Goal: Task Accomplishment & Management: Use online tool/utility

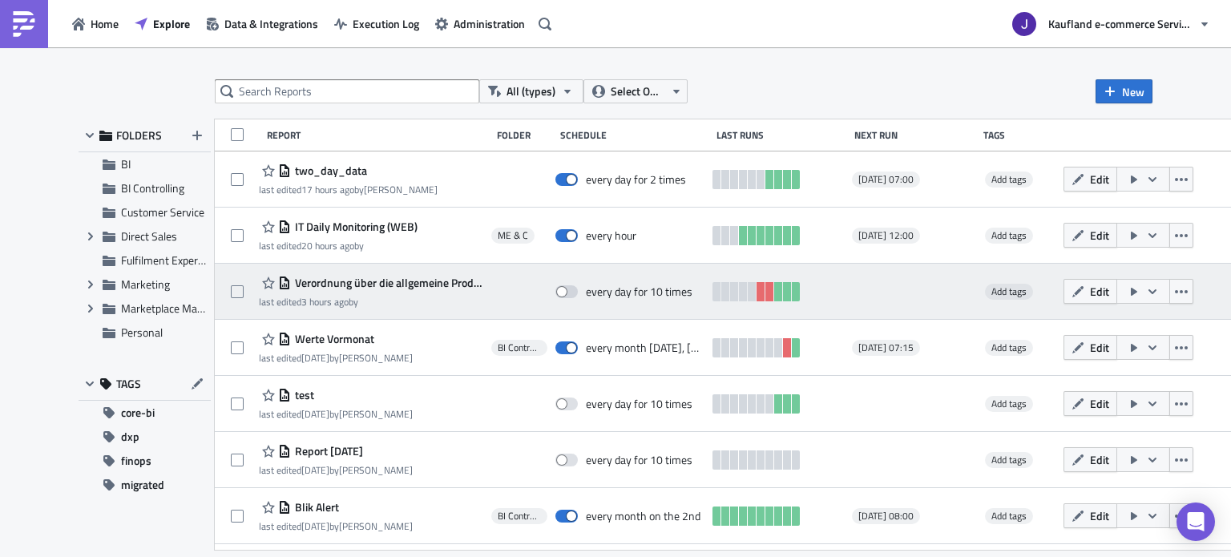
click at [1140, 294] on icon "button" at bounding box center [1134, 291] width 13 height 13
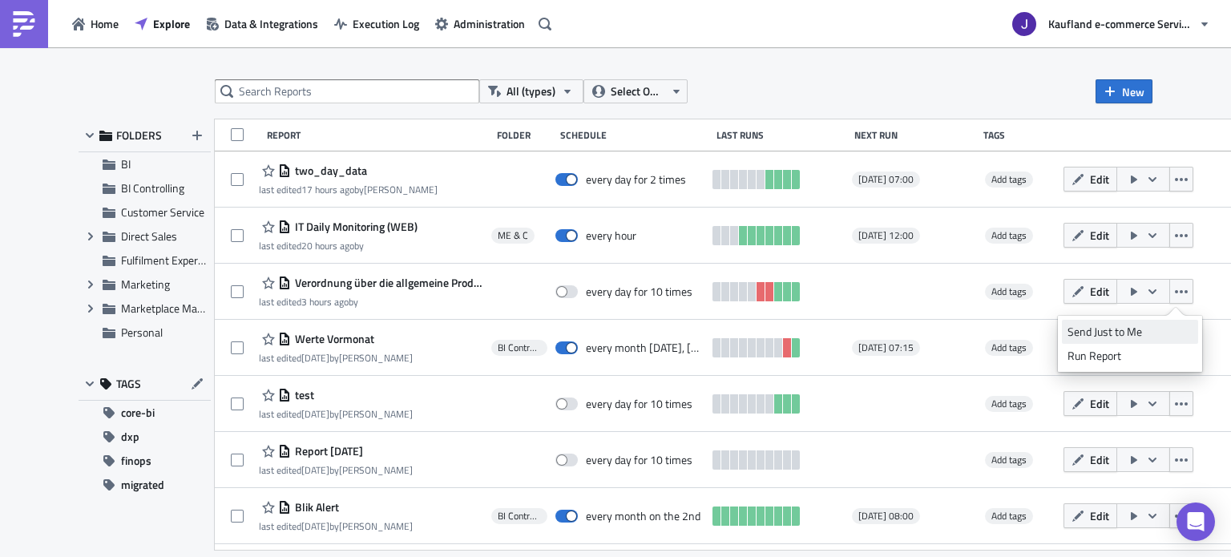
click at [1128, 329] on div "Send Just to Me" at bounding box center [1129, 332] width 125 height 16
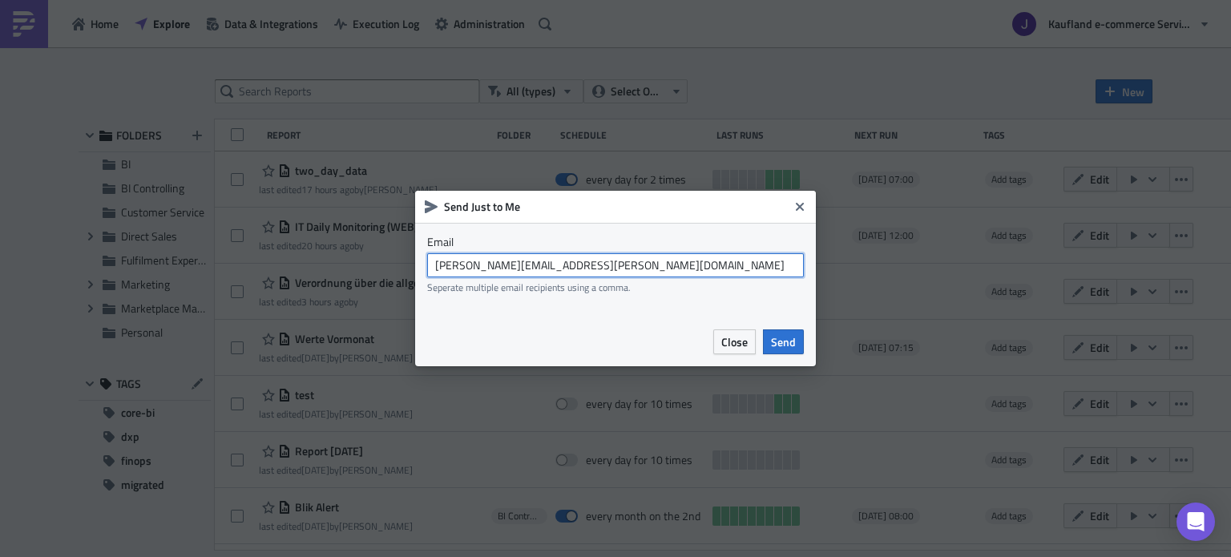
click at [505, 262] on input "[PERSON_NAME][EMAIL_ADDRESS][PERSON_NAME][DOMAIN_NAME]" at bounding box center [615, 265] width 377 height 24
drag, startPoint x: 523, startPoint y: 263, endPoint x: 653, endPoint y: 265, distance: 130.6
click at [653, 265] on input "[EMAIL_ADDRESS][DOMAIN_NAME]" at bounding box center [615, 265] width 377 height 24
type input "[EMAIL_ADDRESS][DOMAIN_NAME]"
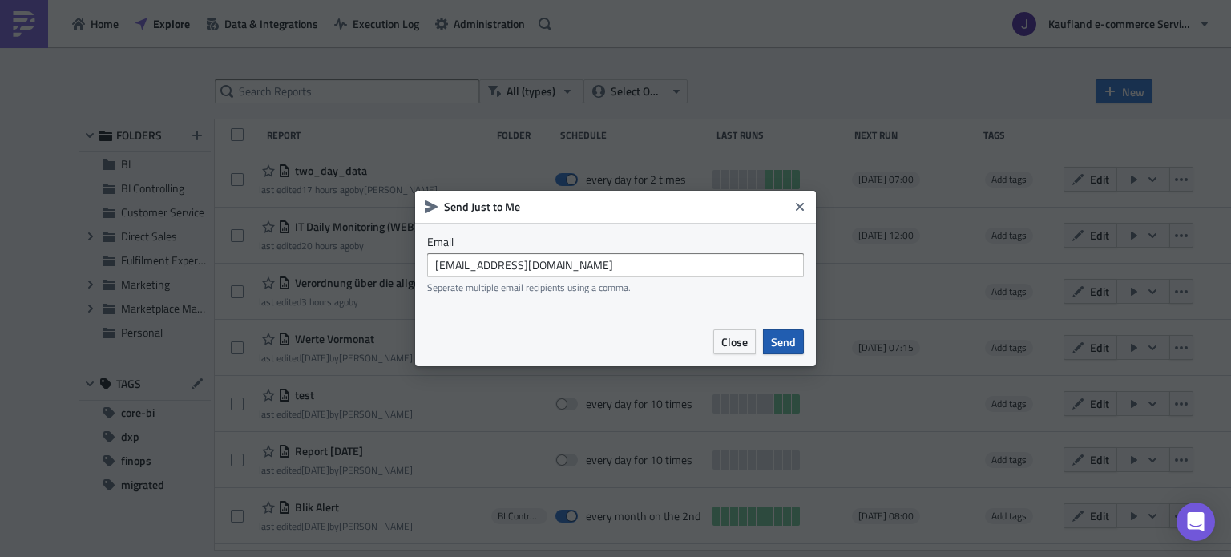
click at [791, 349] on span "Send" at bounding box center [783, 341] width 25 height 17
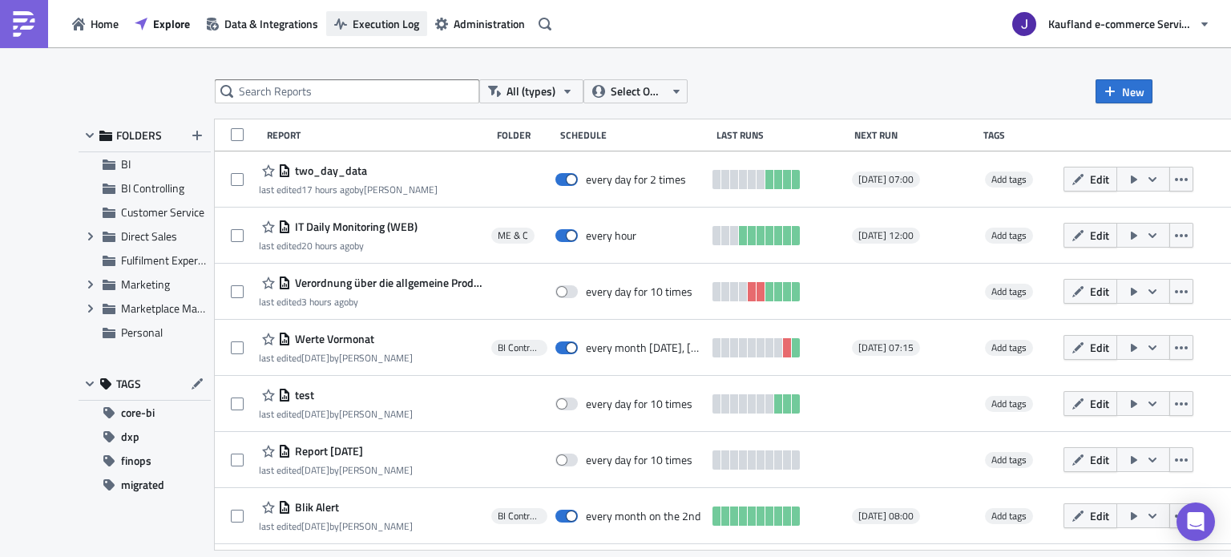
click at [374, 22] on span "Execution Log" at bounding box center [386, 23] width 67 height 17
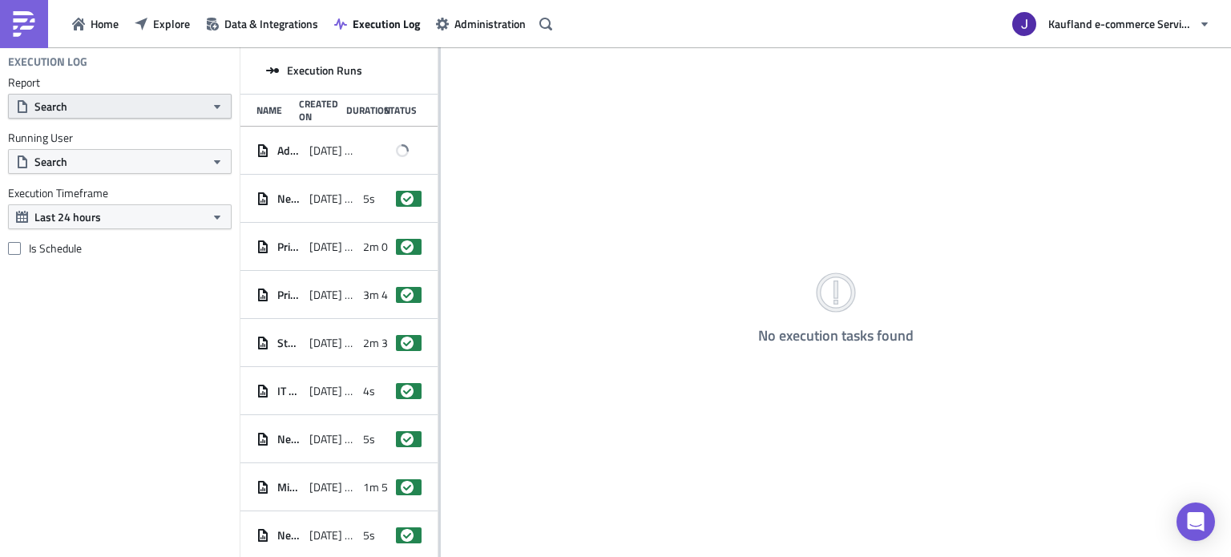
click at [115, 98] on button "Search" at bounding box center [120, 106] width 224 height 25
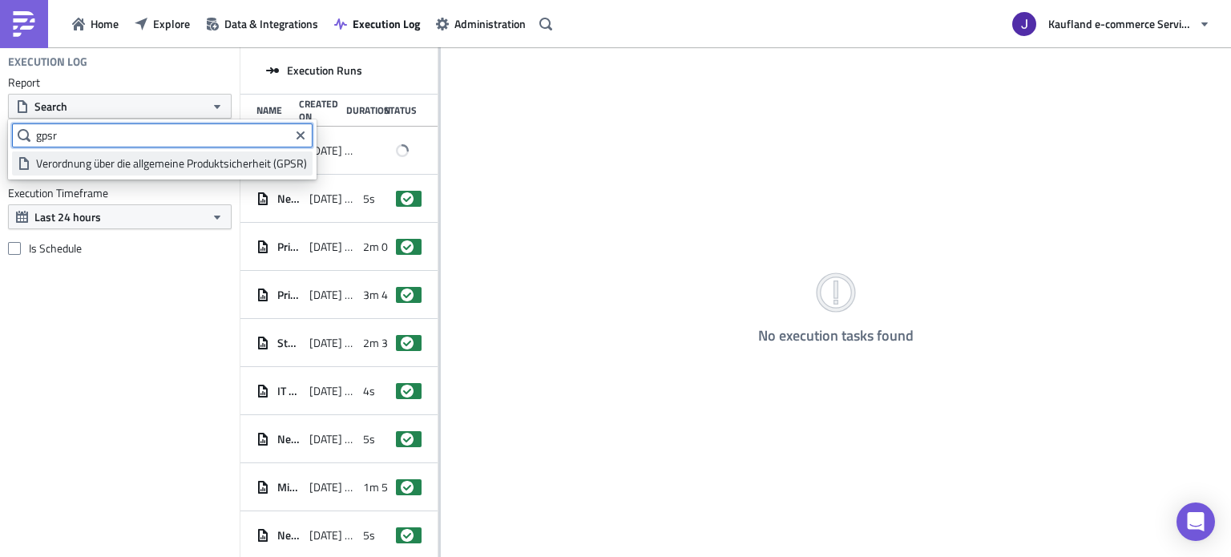
type input "gpsr"
click at [99, 159] on div "Verordnung über die allgemeine Produktsicherheit (GPSR)" at bounding box center [171, 163] width 271 height 16
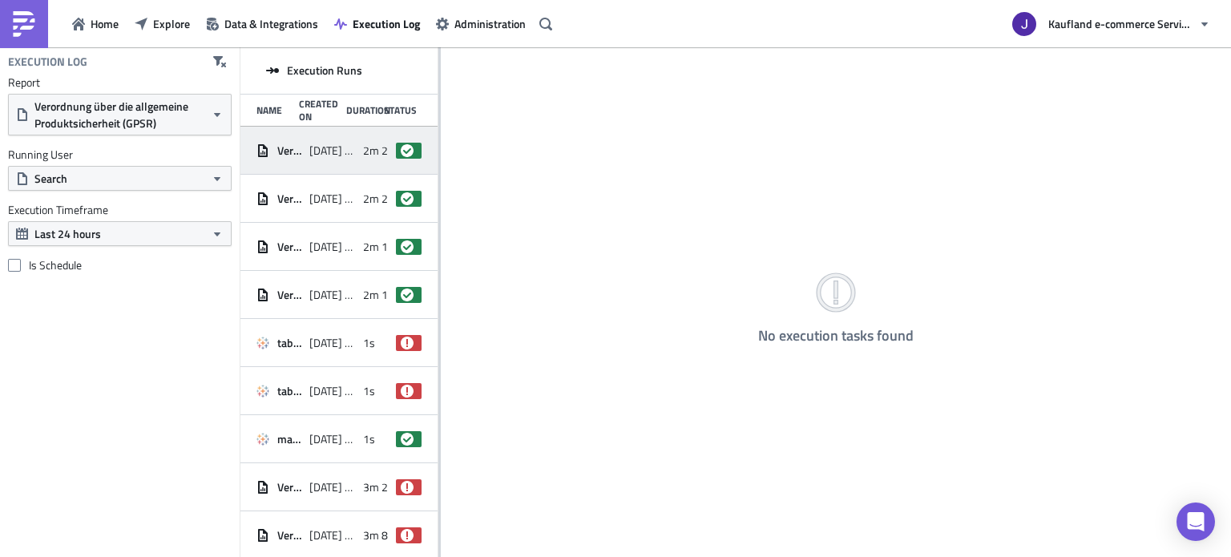
click at [313, 163] on div "[DATE] 11:59" at bounding box center [331, 150] width 45 height 29
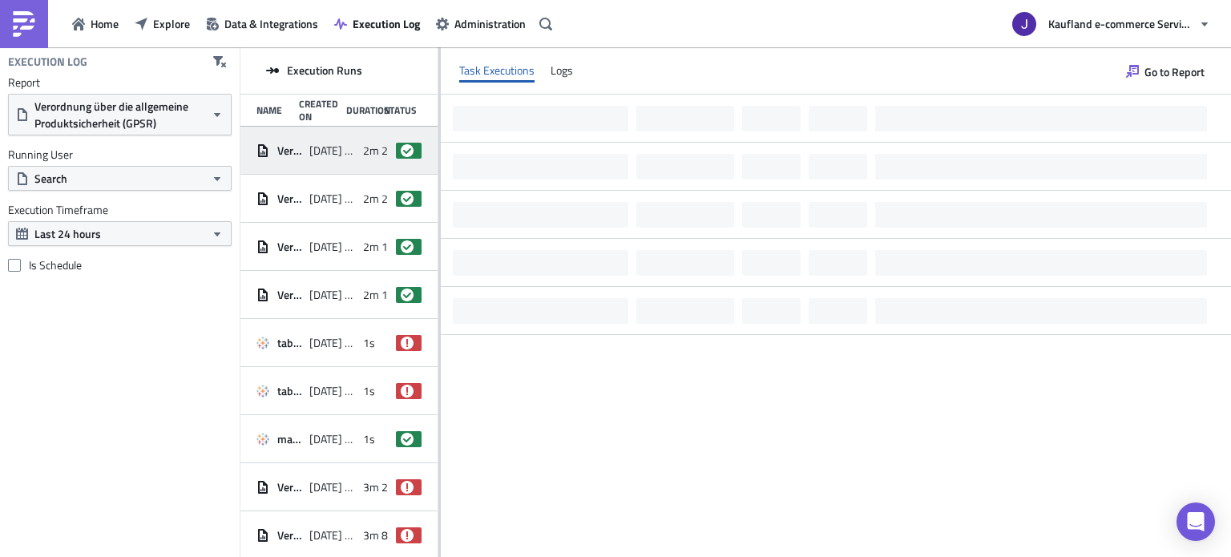
click at [396, 151] on span "success" at bounding box center [409, 151] width 26 height 16
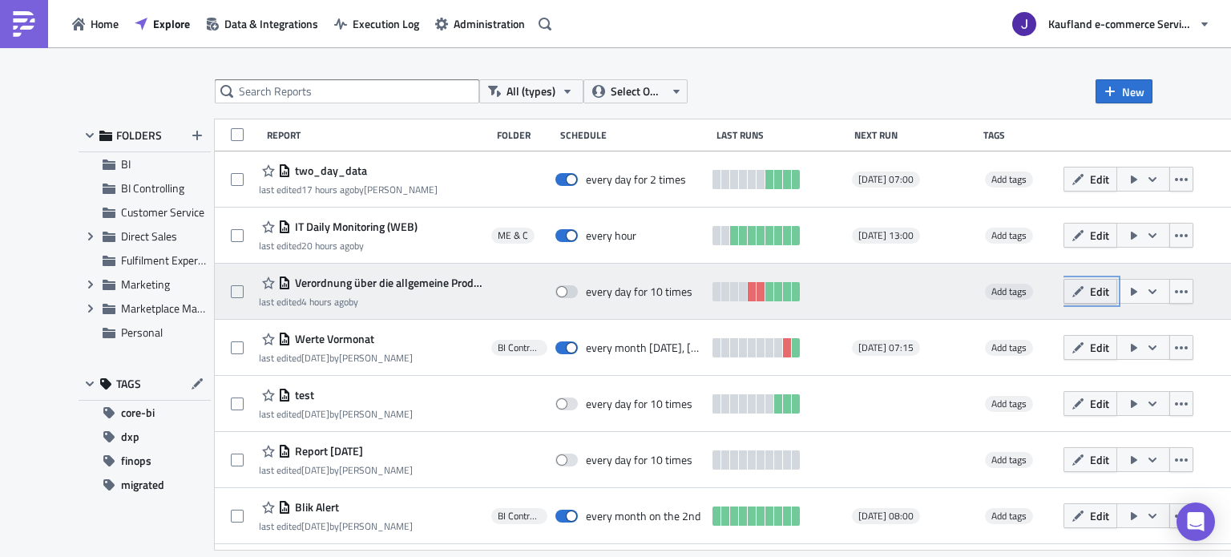
click at [1109, 293] on span "Edit" at bounding box center [1099, 291] width 19 height 17
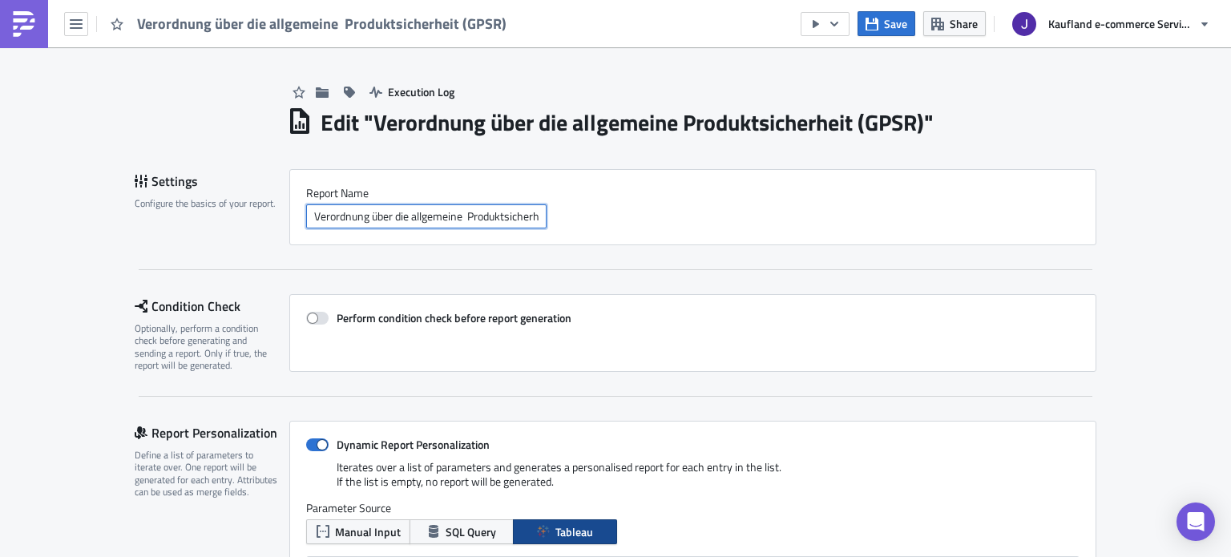
click at [462, 220] on input "Verordnung über die allgemeine Produktsicherheit (GPSR)" at bounding box center [426, 216] width 240 height 24
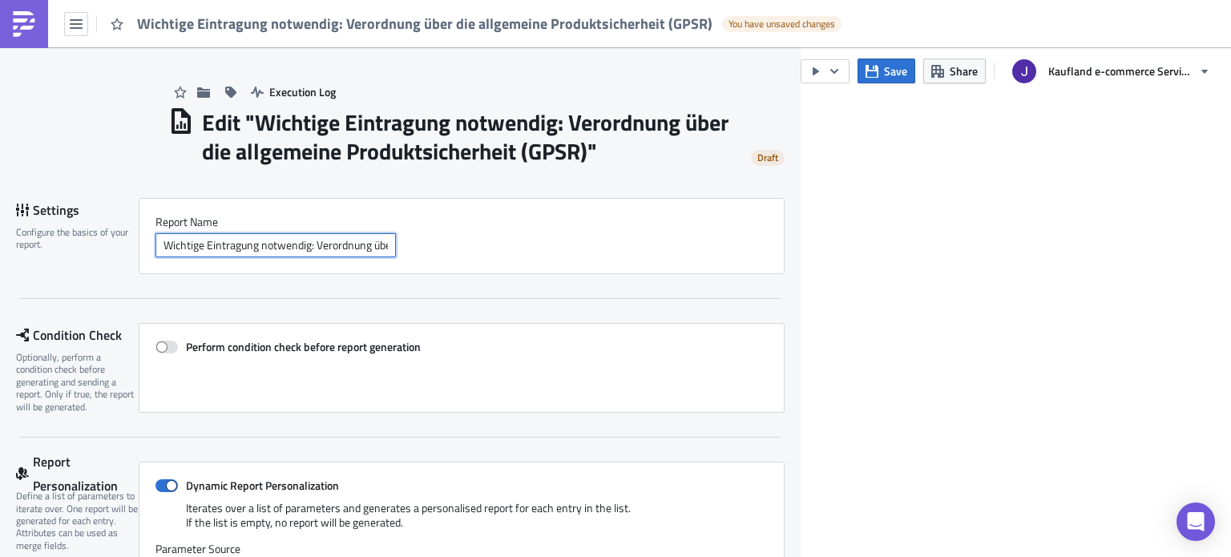
type input "Wichtige Eintragung notwendig: Verordnung über die allgemeine Produktsicherheit…"
click at [475, 208] on div "Report Nam﻿e Wichtige Eintragung notwendig: Verordnung über die allgemeine Prod…" at bounding box center [462, 236] width 646 height 76
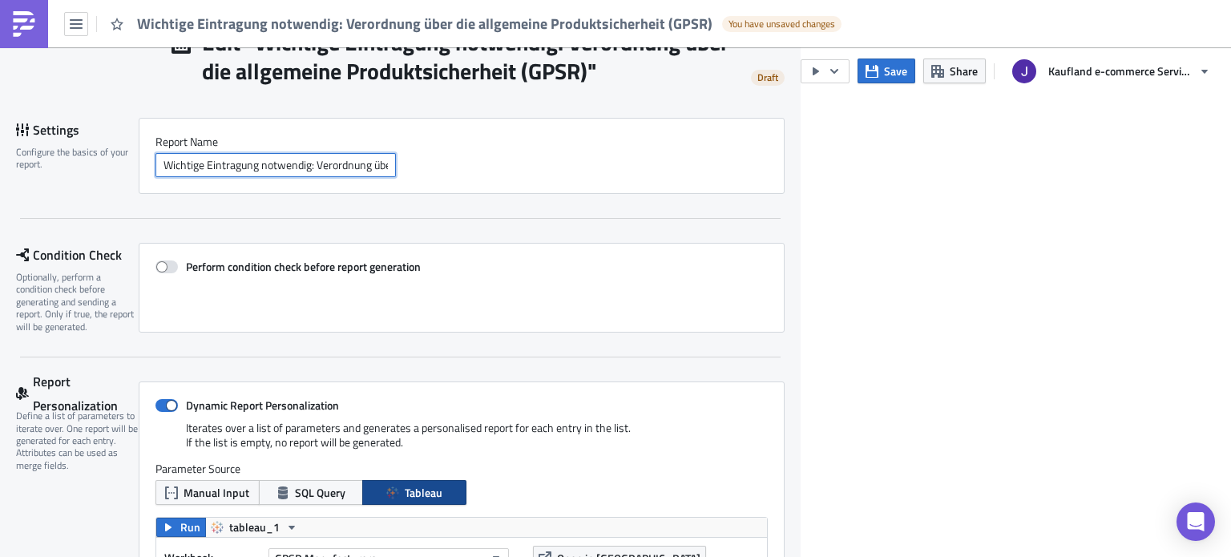
click at [196, 163] on input "Wichtige Eintragung notwendig: Verordnung über die allgemeine Produktsicherheit…" at bounding box center [275, 165] width 240 height 24
click at [201, 165] on input "Wichtige Eintragung notwendig: Verordnung über die allgemeine Produktsicherheit…" at bounding box center [275, 165] width 240 height 24
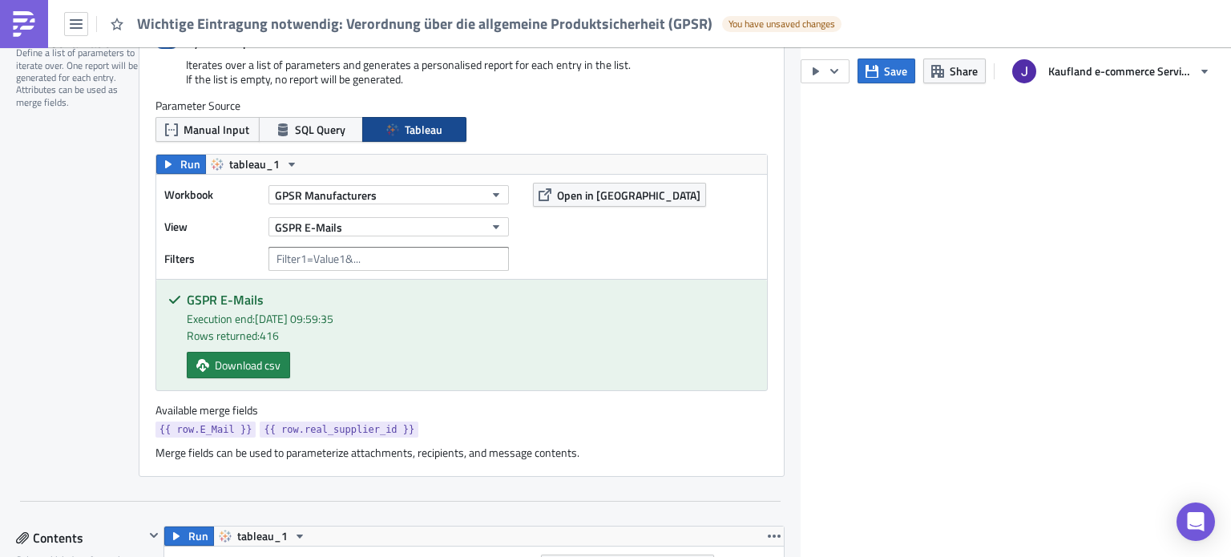
scroll to position [321, 0]
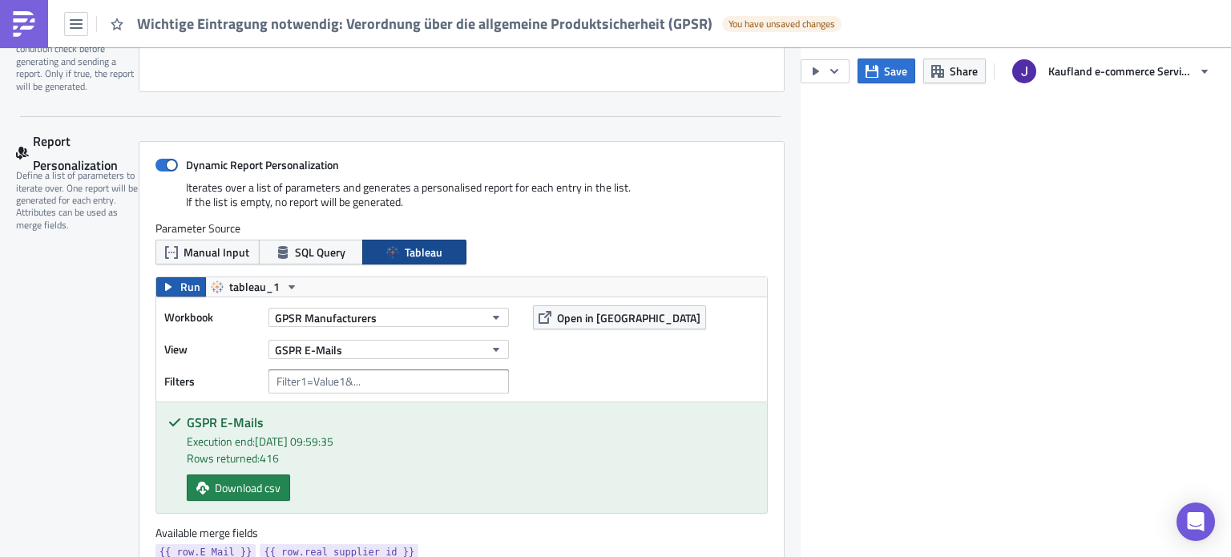
click at [171, 284] on icon "button" at bounding box center [168, 286] width 13 height 13
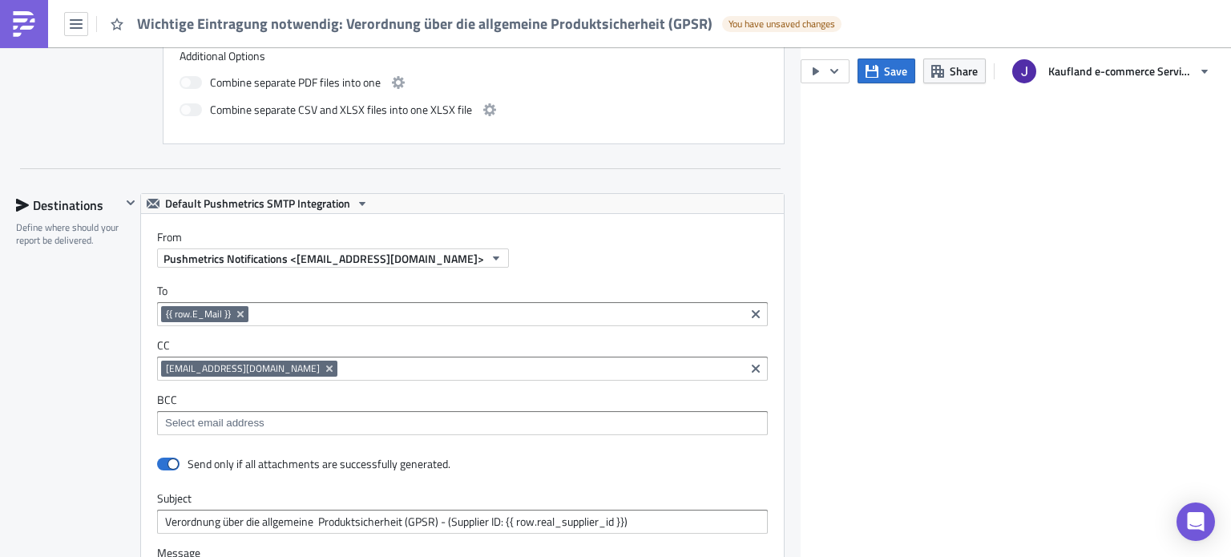
scroll to position [1362, 0]
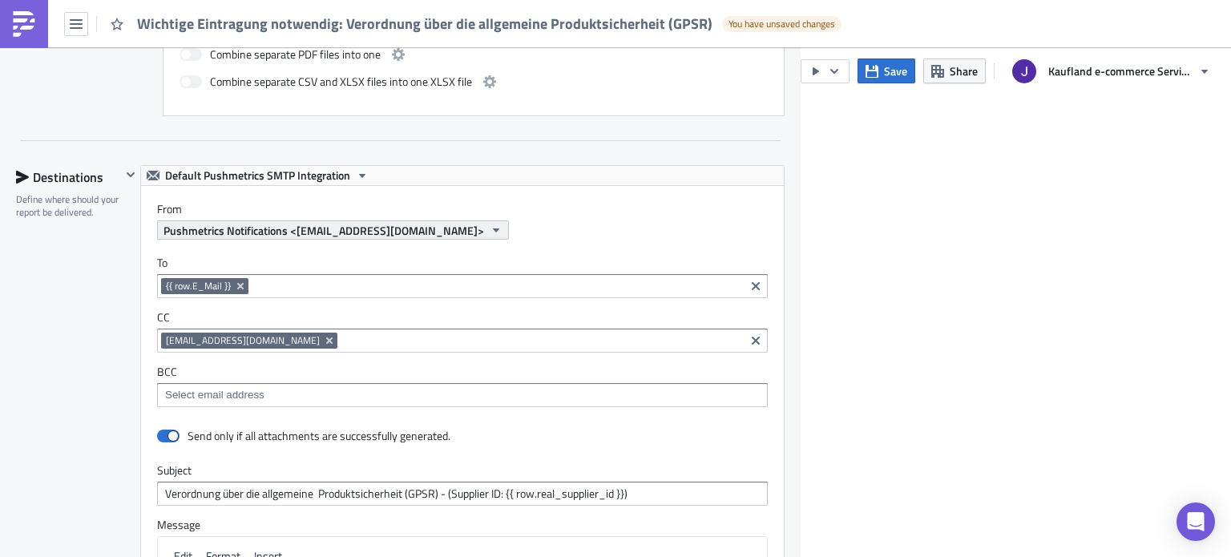
click at [441, 229] on button "Pushmetrics Notifications <do-not-reply@pushmetrics.io>" at bounding box center [333, 229] width 352 height 19
click at [535, 221] on div "Pushmetrics Notifications <do-not-reply@pushmetrics.io>" at bounding box center [470, 229] width 627 height 19
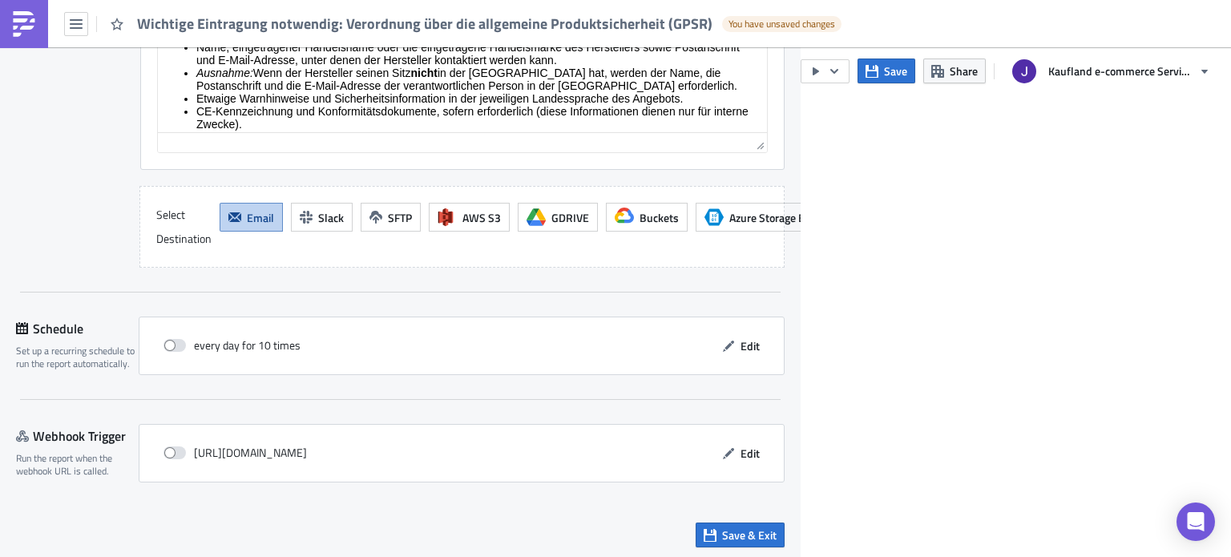
scroll to position [1987, 0]
click at [746, 535] on span "Save & Exit" at bounding box center [749, 534] width 54 height 17
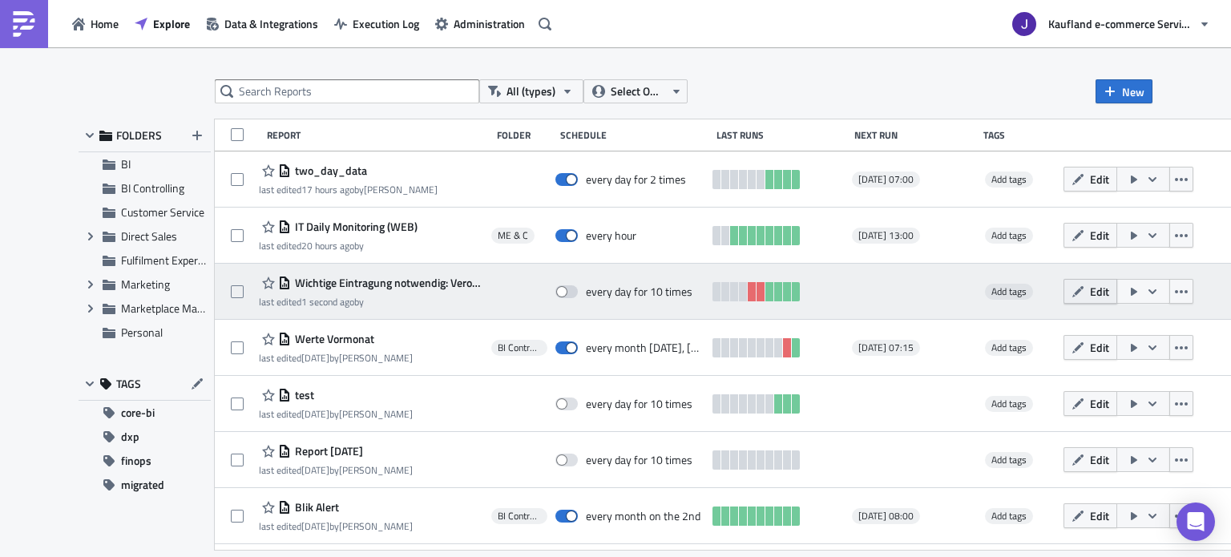
click at [1117, 282] on button "Edit" at bounding box center [1090, 291] width 54 height 25
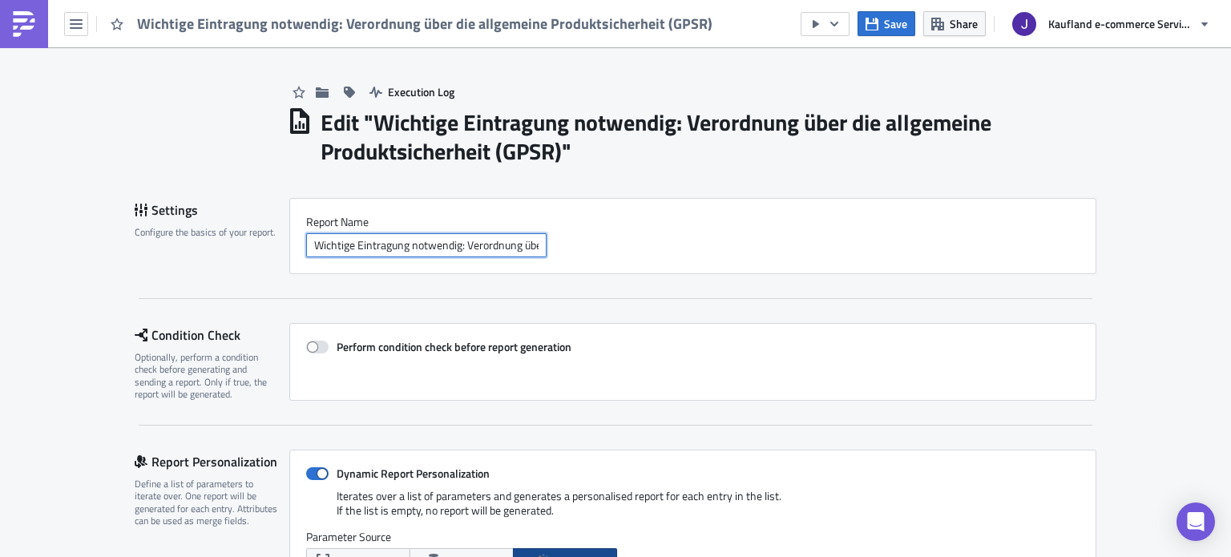
drag, startPoint x: 443, startPoint y: 243, endPoint x: 304, endPoint y: 240, distance: 139.5
click at [306, 240] on input "Wichtige Eintragung notwendig: Verordnung über die allgemeine Produktsicherheit…" at bounding box center [426, 245] width 240 height 24
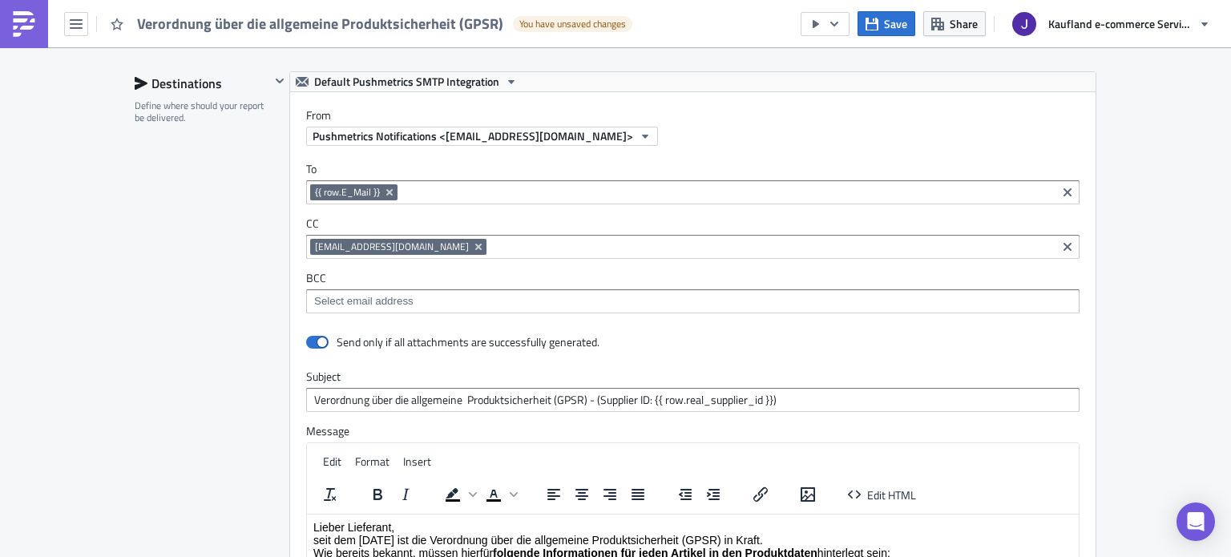
scroll to position [1442, 0]
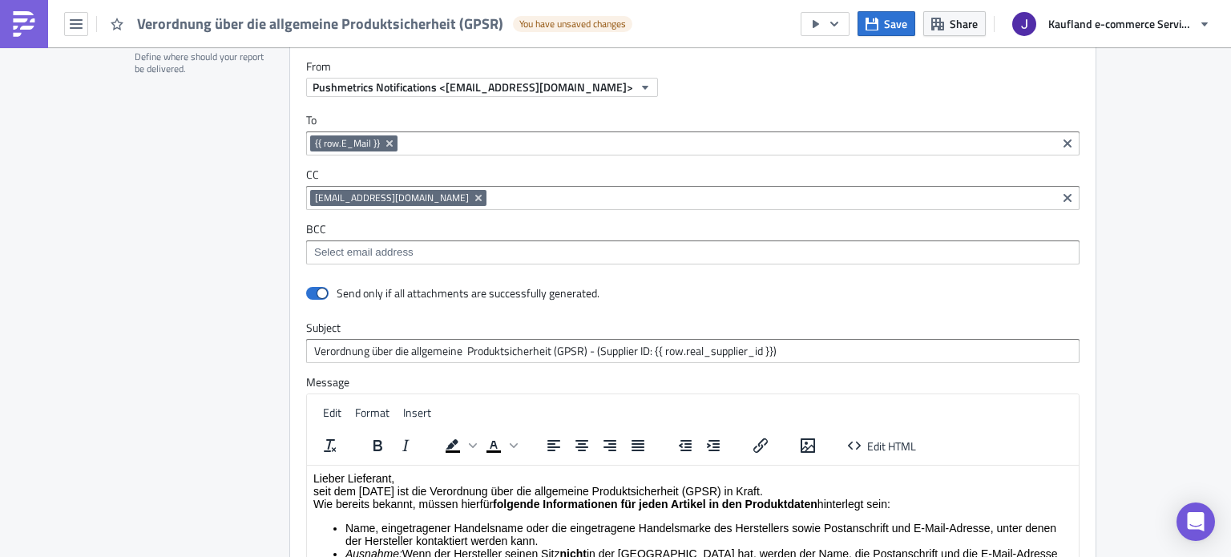
type input "Verordnung über die allgemeine Produktsicherheit (GPSR)"
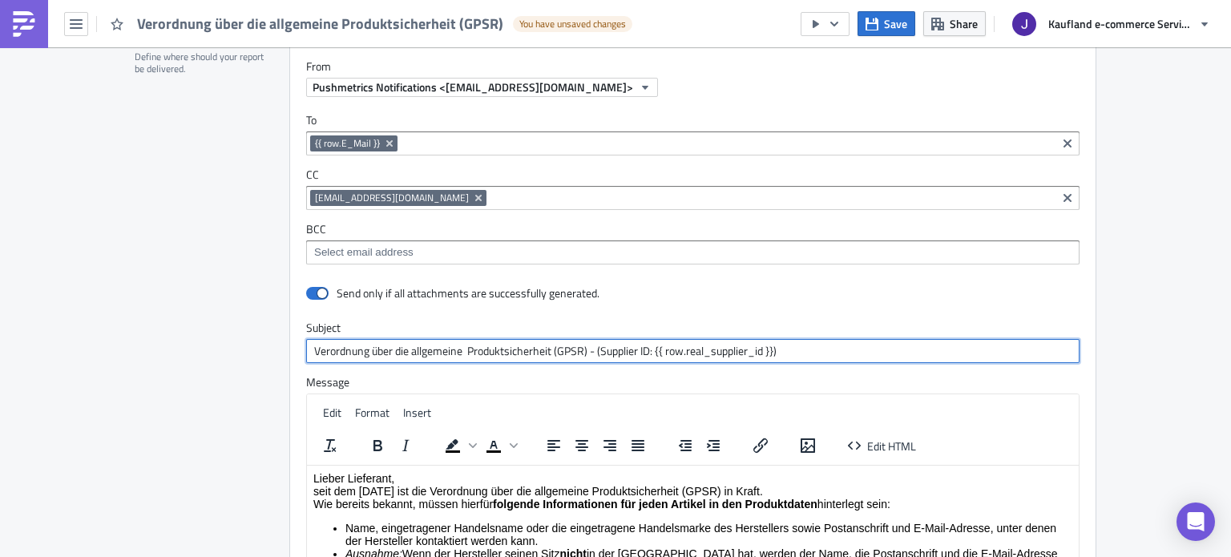
click at [306, 346] on input "Verordnung über die allgemeine Produktsicherheit (GPSR) - (Supplier ID: {{ row.…" at bounding box center [692, 351] width 773 height 24
paste input "Wichtige Eintragung notwendig:"
click at [609, 346] on input "Wichtige Eintragung notwendig: Verordnung über die allgemeine Produktsicherheit…" at bounding box center [692, 351] width 773 height 24
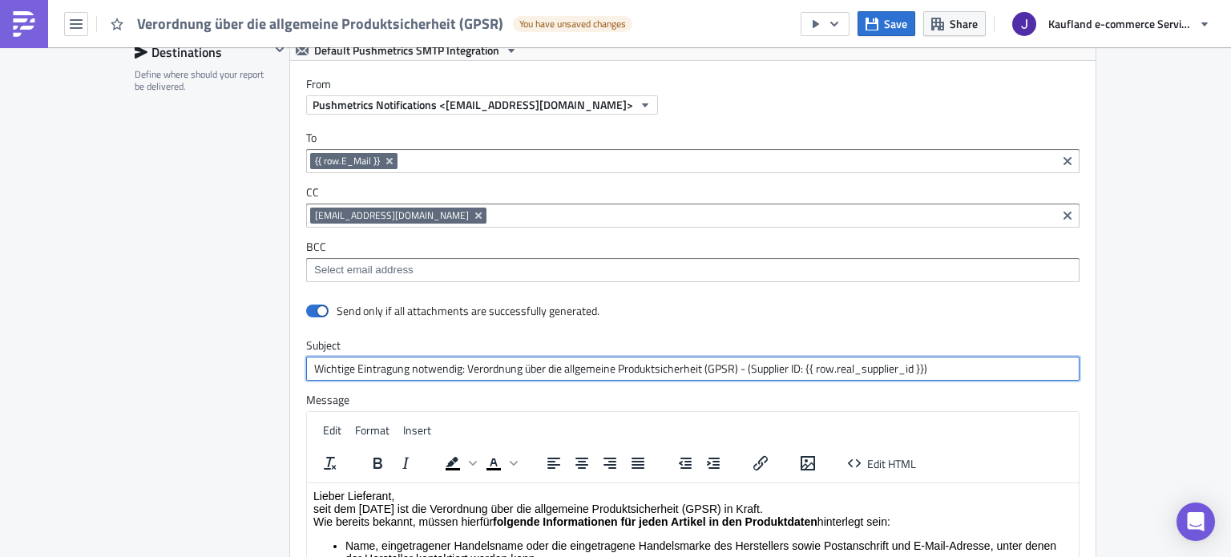
scroll to position [1423, 0]
click at [452, 373] on input "Wichtige Eintragung notwendig: Verordnung über die allgemeine Produktsicherheit…" at bounding box center [692, 370] width 773 height 24
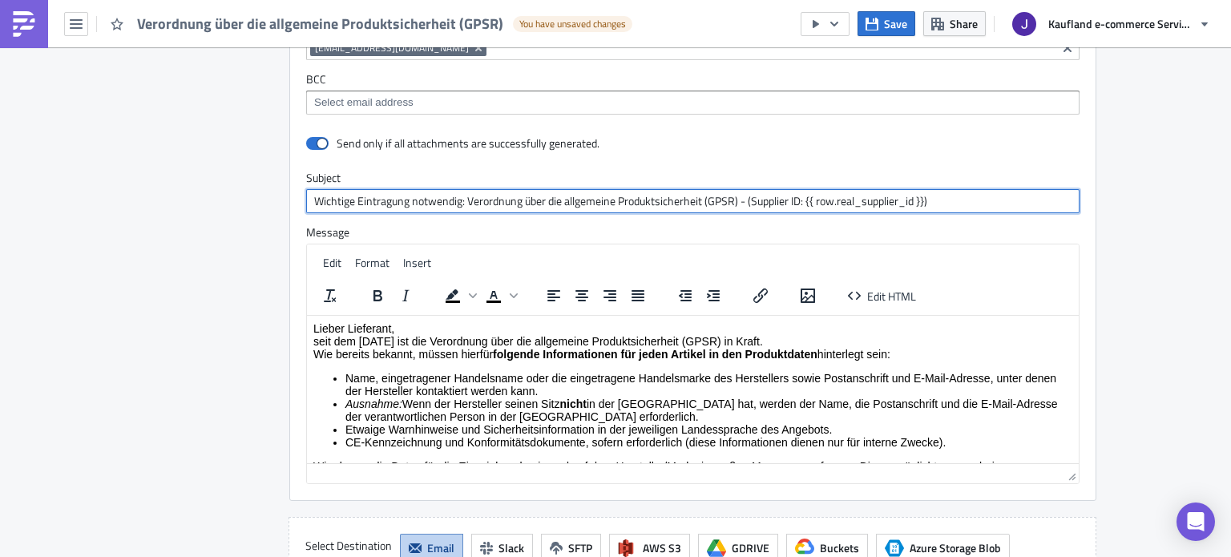
scroll to position [1904, 0]
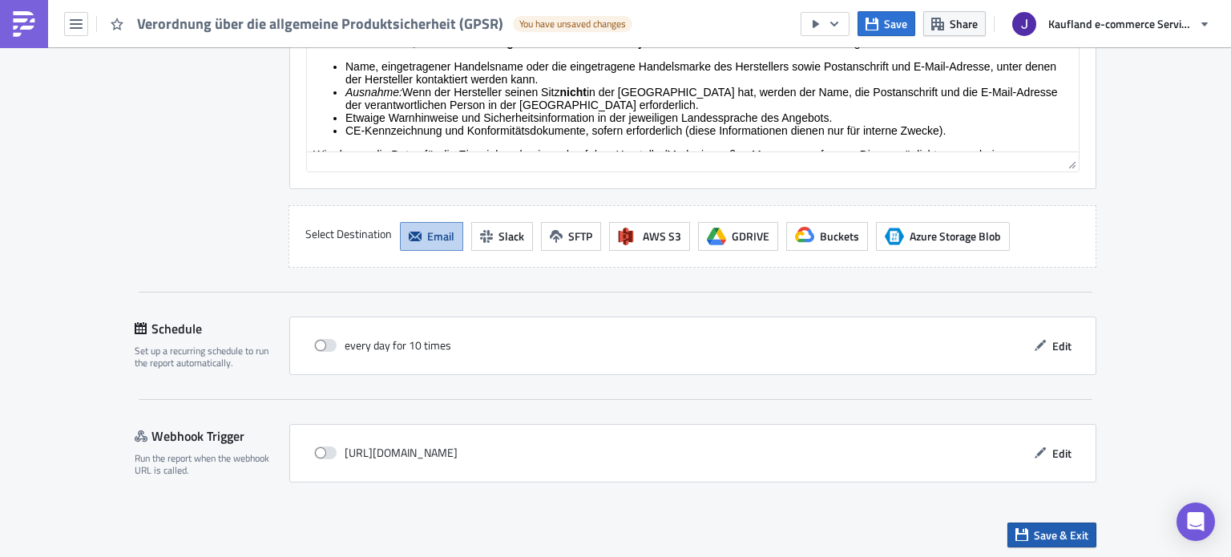
type input "Wichtige Eintragung notwendig: Verordnung über die allgemeine Produktsicherheit…"
click at [1007, 525] on button "Save & Exit" at bounding box center [1051, 535] width 89 height 25
